Goal: Information Seeking & Learning: Learn about a topic

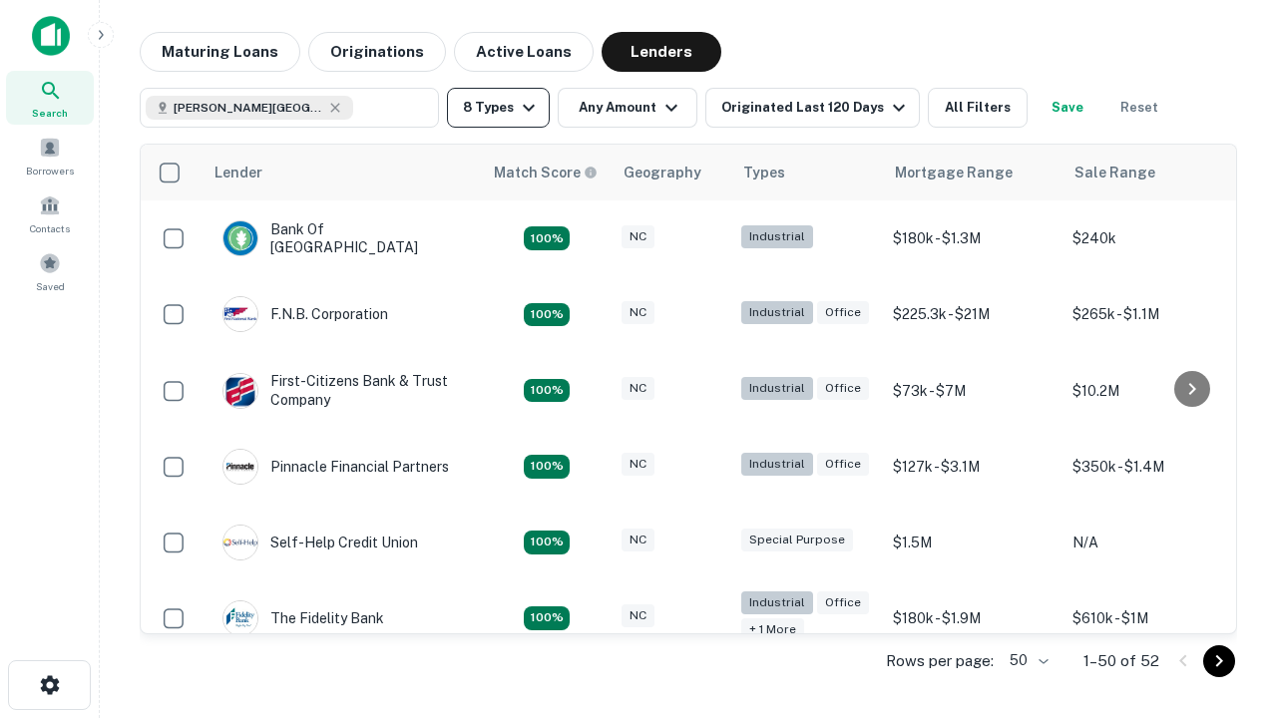
click at [498, 108] on button "8 Types" at bounding box center [498, 108] width 103 height 40
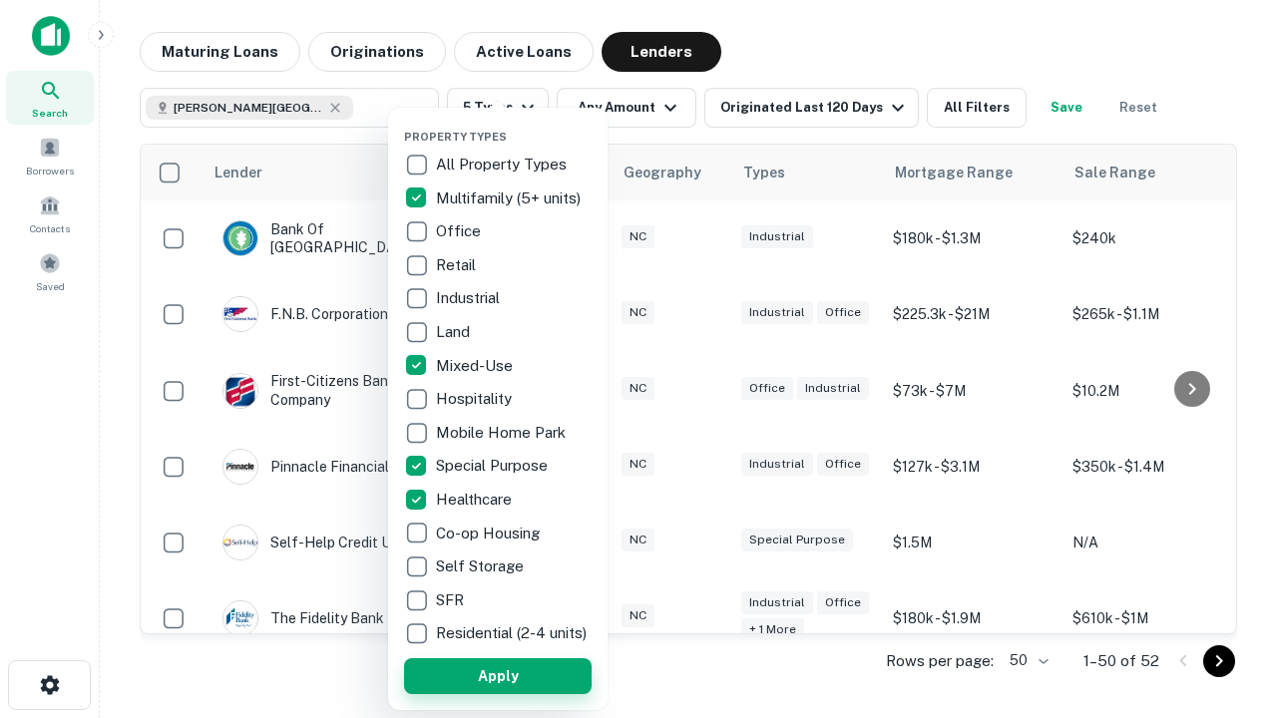
click at [498, 675] on button "Apply" at bounding box center [498, 676] width 188 height 36
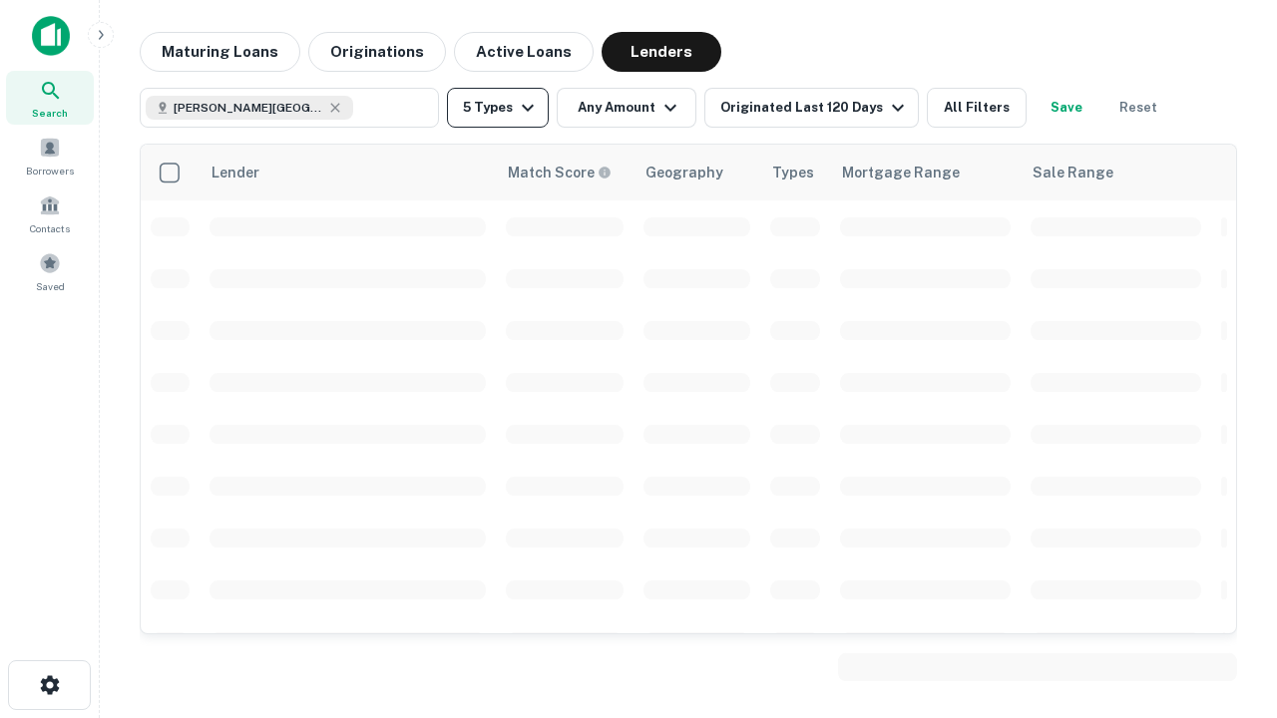
click at [498, 108] on button "5 Types" at bounding box center [498, 108] width 102 height 40
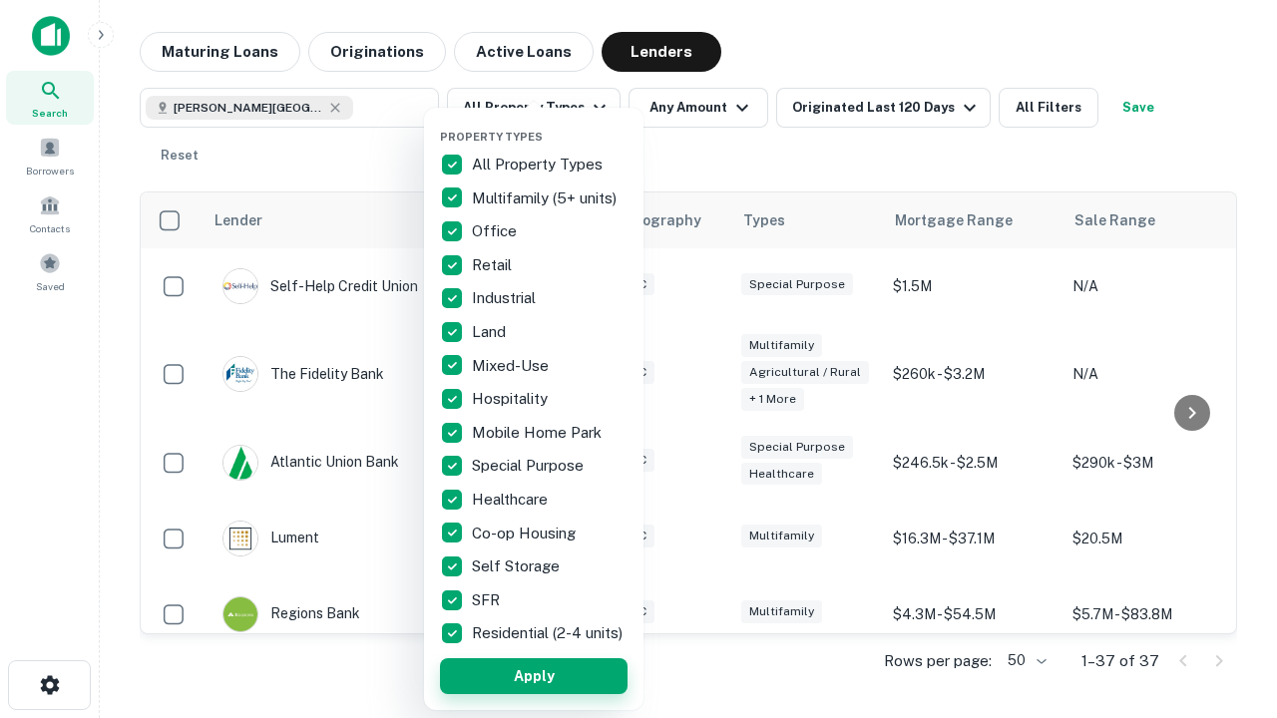
click at [534, 675] on button "Apply" at bounding box center [534, 676] width 188 height 36
